Goal: Information Seeking & Learning: Learn about a topic

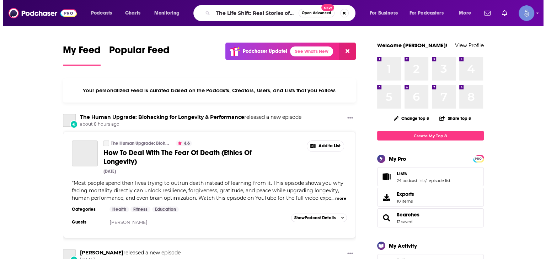
scroll to position [0, 56]
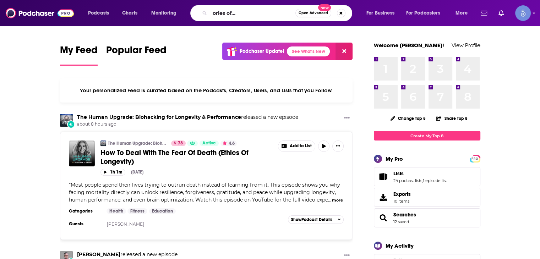
type input "The Life Shift: Real Stories of Life-Altering Moments"
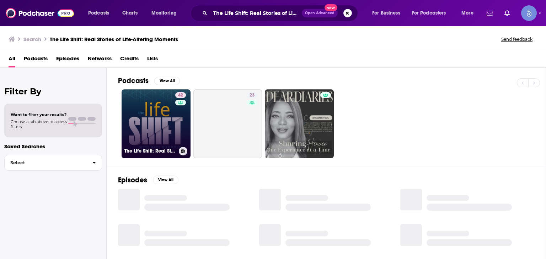
click at [149, 140] on link "42 The Life Shift: Real Stories of Life-Altering Moments" at bounding box center [156, 124] width 69 height 69
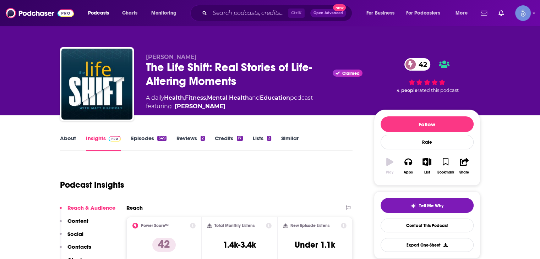
scroll to position [107, 0]
